Goal: Task Accomplishment & Management: Manage account settings

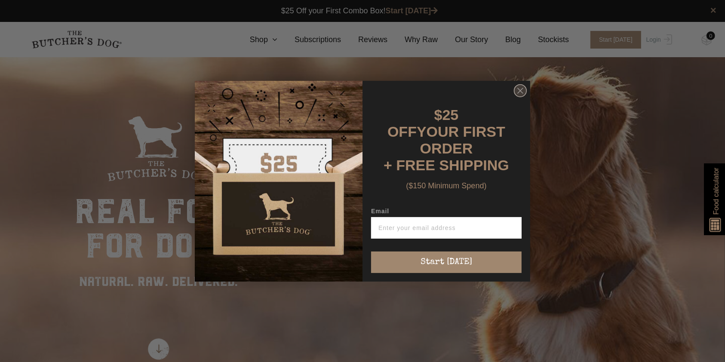
click at [516, 96] on circle "Close dialog" at bounding box center [520, 90] width 12 height 12
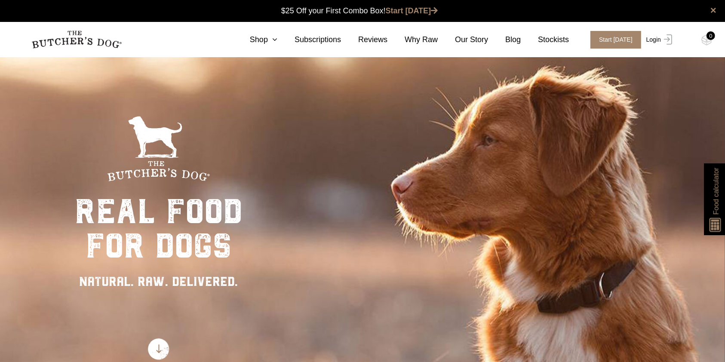
click at [650, 43] on link "Login" at bounding box center [658, 40] width 28 height 18
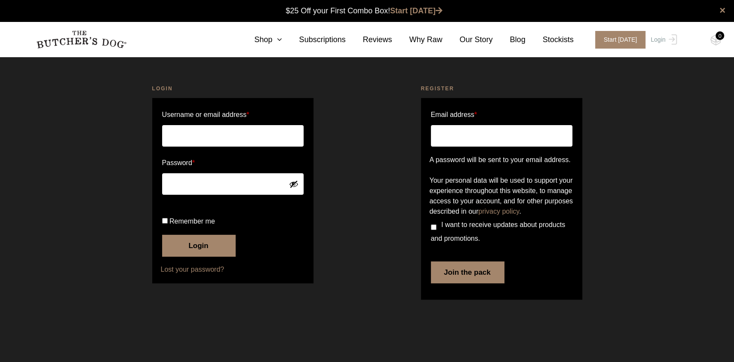
type input "natasha.webb@yahoo.com.au"
click at [206, 256] on button "Login" at bounding box center [198, 246] width 73 height 22
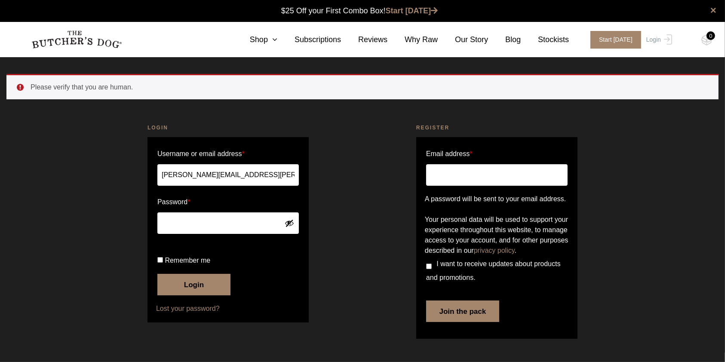
click at [191, 296] on button "Login" at bounding box center [193, 285] width 73 height 22
click at [187, 296] on button "Login" at bounding box center [193, 285] width 73 height 22
click at [186, 296] on button "Login" at bounding box center [193, 285] width 73 height 22
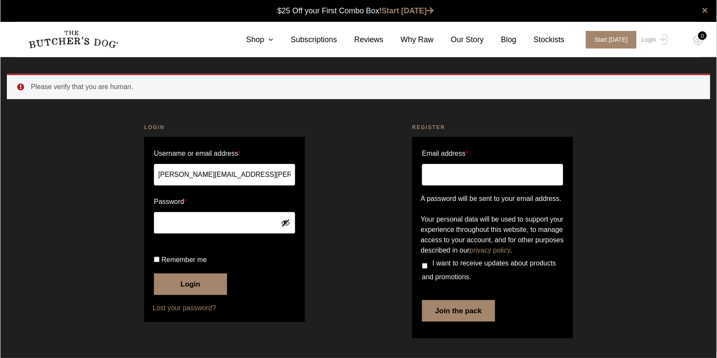
scroll to position [0, 0]
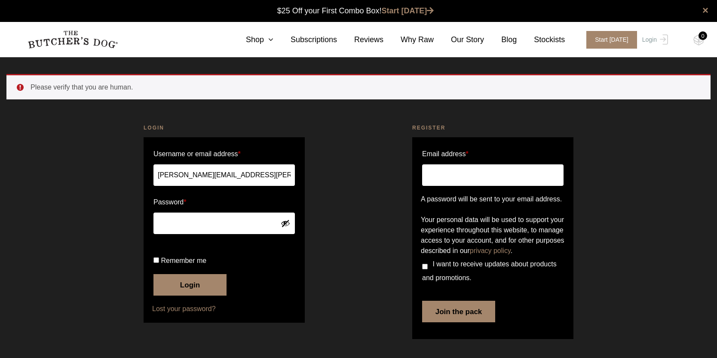
click at [183, 296] on button "Login" at bounding box center [190, 285] width 73 height 22
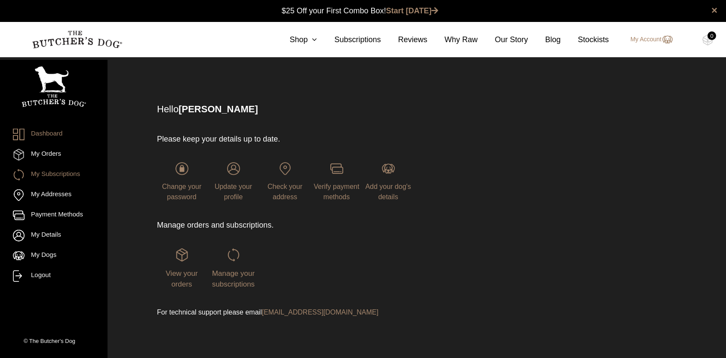
click at [39, 172] on link "My Subscriptions" at bounding box center [54, 175] width 82 height 12
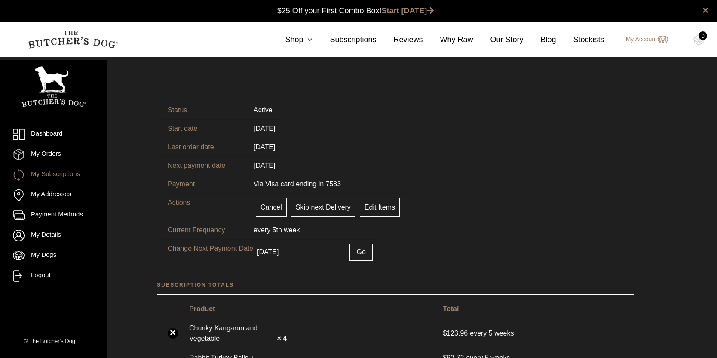
click at [308, 253] on input "[DATE]" at bounding box center [300, 252] width 93 height 16
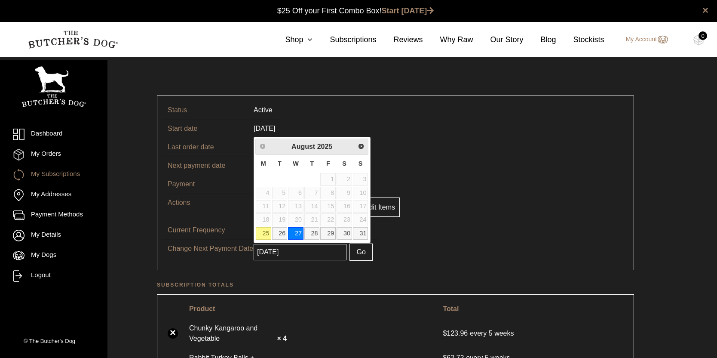
click at [264, 235] on link "25" at bounding box center [263, 233] width 15 height 12
type input "[DATE]"
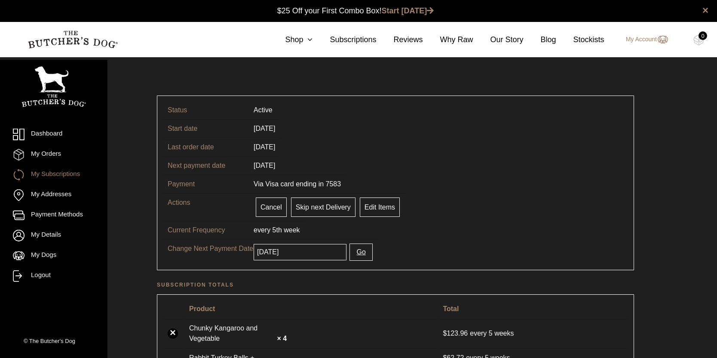
click at [359, 254] on button "Go" at bounding box center [361, 251] width 23 height 17
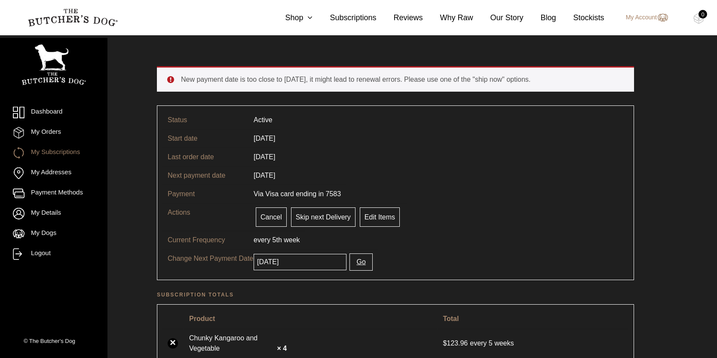
scroll to position [57, 0]
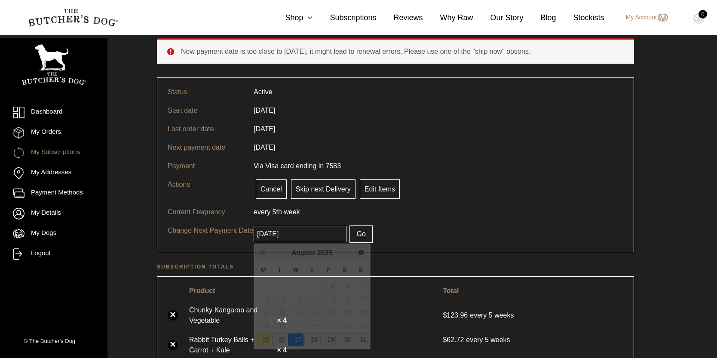
click at [289, 233] on input "2025-08-27" at bounding box center [300, 234] width 93 height 16
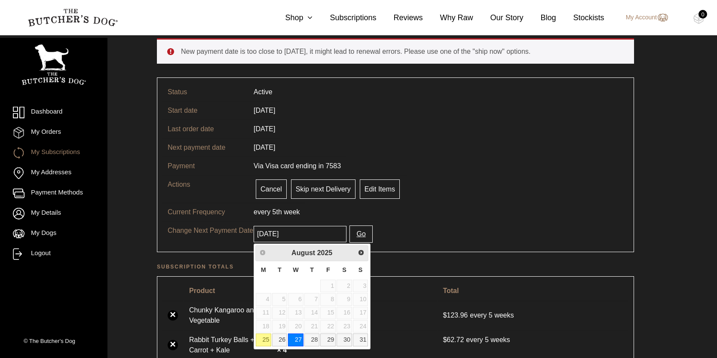
click at [267, 342] on link "25" at bounding box center [263, 339] width 15 height 12
type input "2025-08-25"
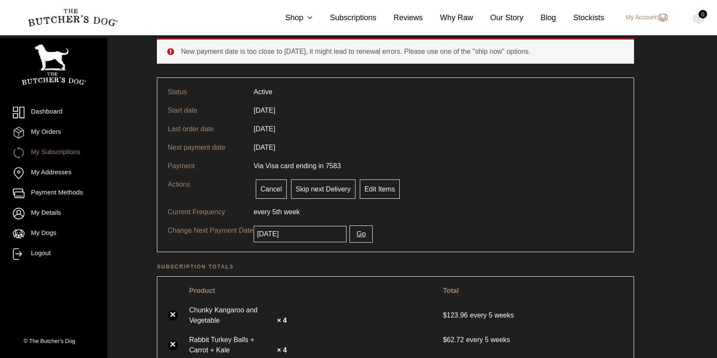
click at [361, 238] on button "Go" at bounding box center [361, 233] width 23 height 17
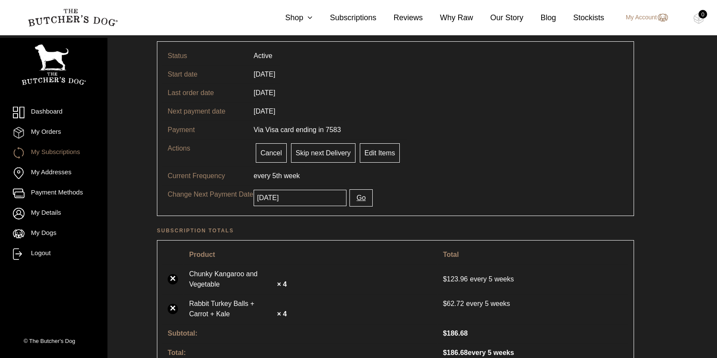
scroll to position [114, 0]
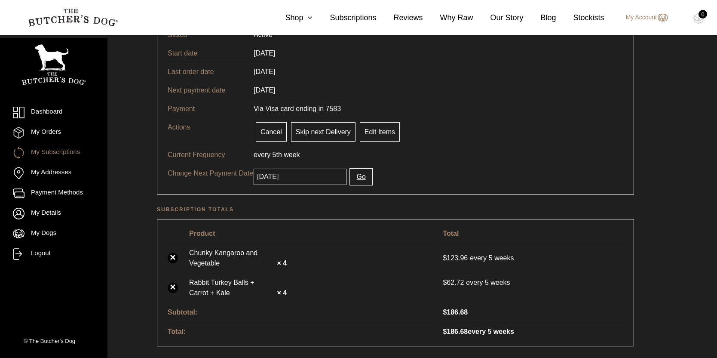
click at [299, 175] on input "2025-08-27" at bounding box center [300, 177] width 93 height 16
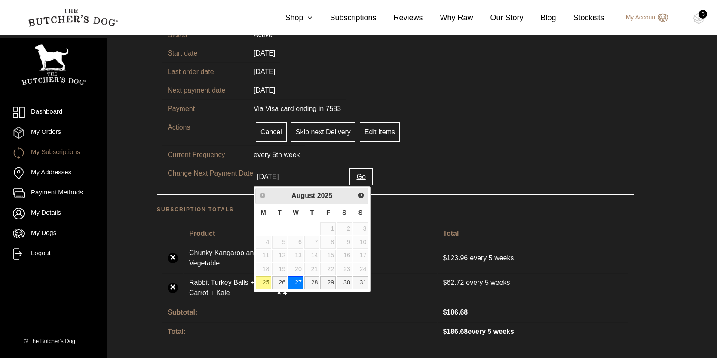
click at [265, 283] on link "25" at bounding box center [263, 282] width 15 height 12
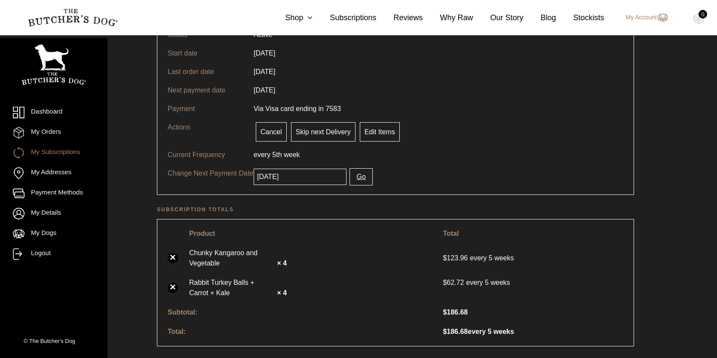
click at [289, 177] on input "2025-08-25" at bounding box center [300, 177] width 93 height 16
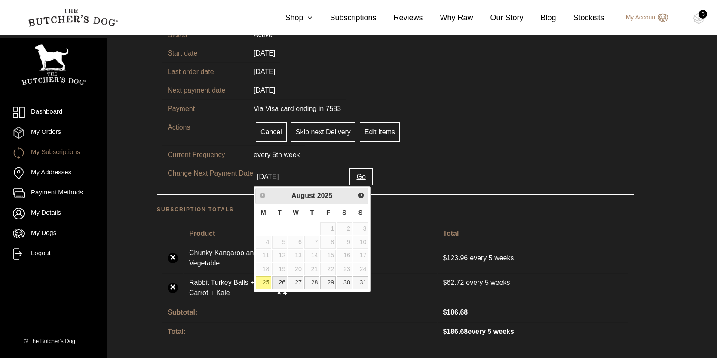
click at [283, 282] on link "26" at bounding box center [279, 282] width 15 height 12
type input "[DATE]"
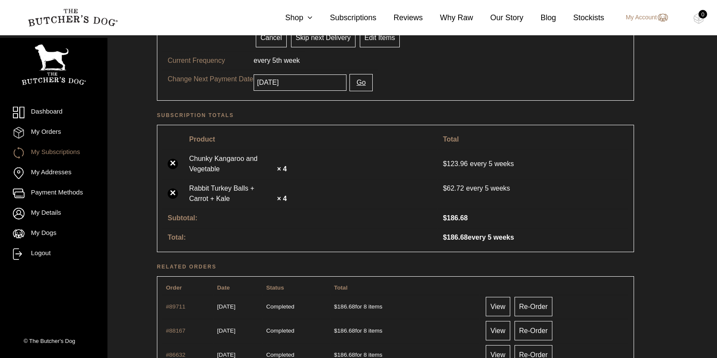
scroll to position [119, 0]
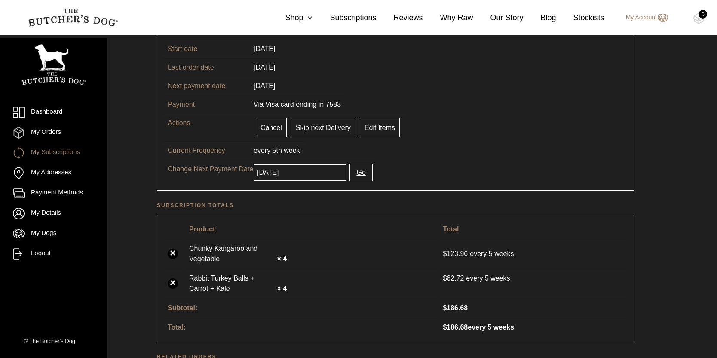
click at [358, 173] on button "Go" at bounding box center [361, 172] width 23 height 17
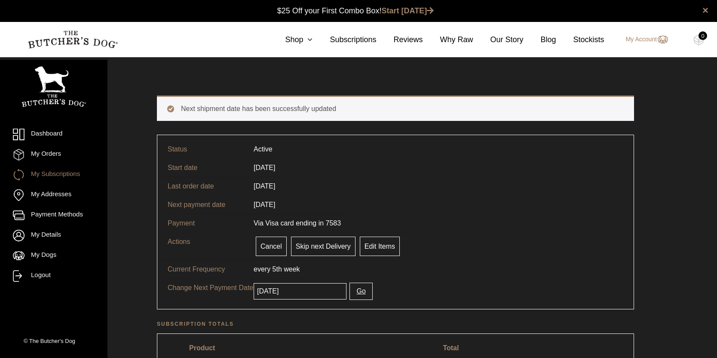
click at [40, 174] on link "My Subscriptions" at bounding box center [54, 175] width 82 height 12
